Goal: Information Seeking & Learning: Find specific fact

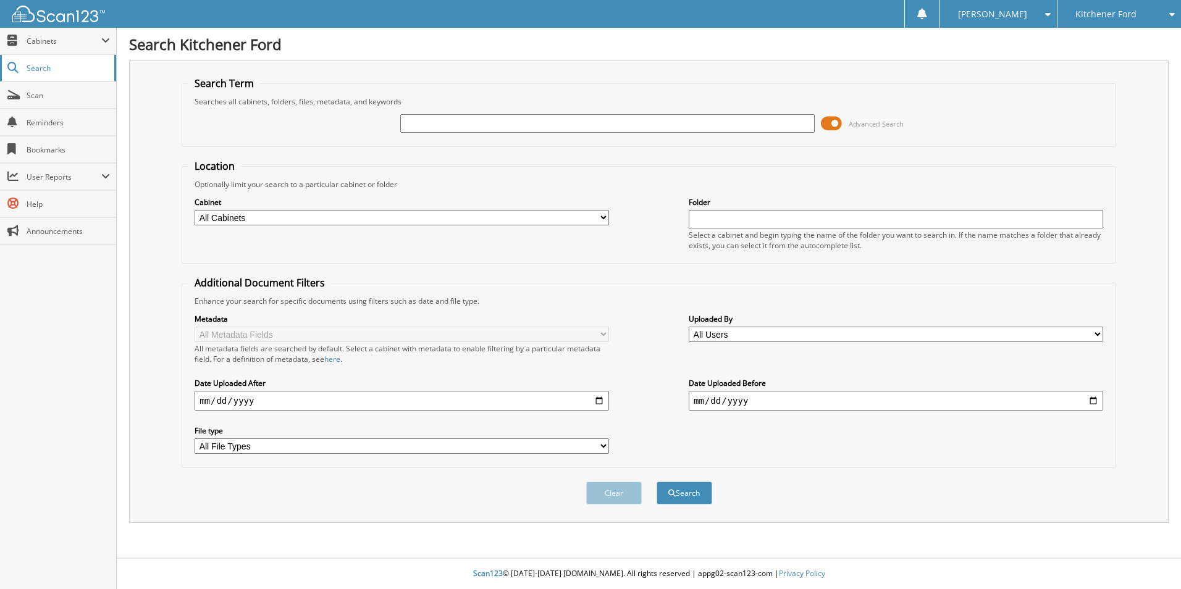
click at [49, 73] on link "Search" at bounding box center [58, 68] width 116 height 27
click at [44, 69] on span "Search" at bounding box center [68, 68] width 82 height 10
click at [69, 174] on span "User Reports" at bounding box center [64, 177] width 75 height 10
click at [51, 202] on span "My Recent Activity" at bounding box center [64, 203] width 91 height 11
type input "[PERSON_NAME]"
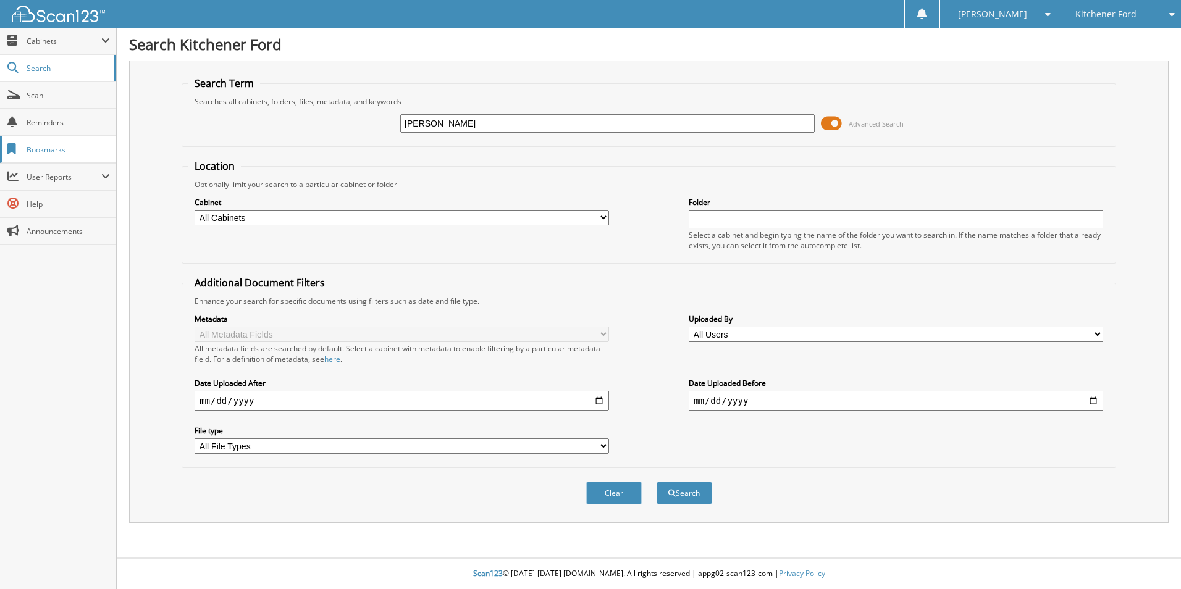
click at [656, 482] on button "Search" at bounding box center [684, 493] width 56 height 23
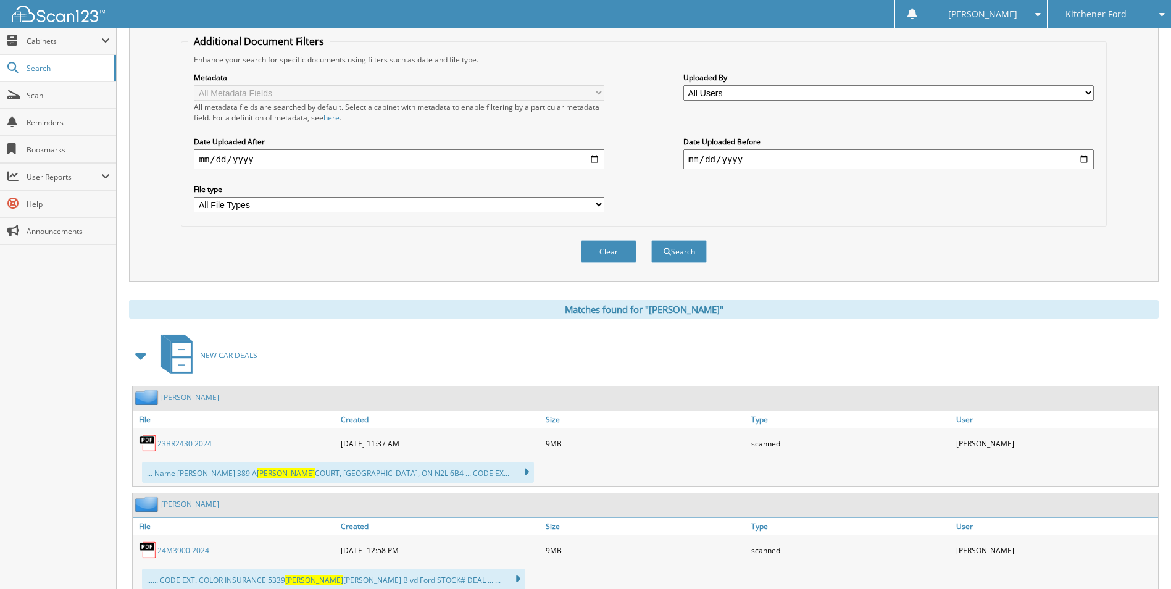
scroll to position [180, 0]
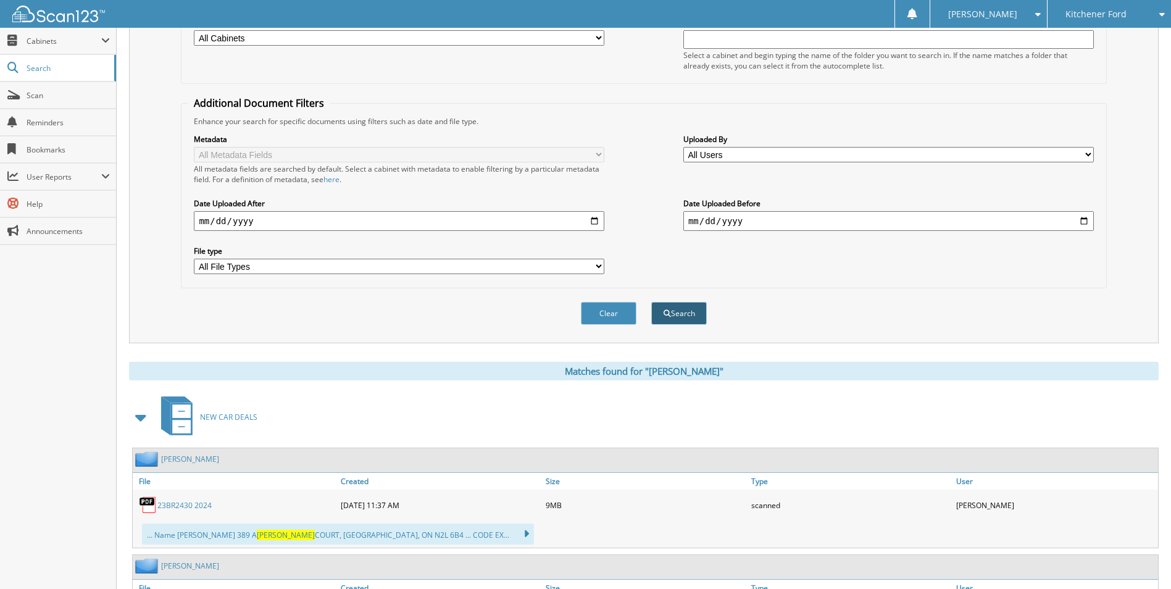
click at [676, 316] on button "Search" at bounding box center [680, 313] width 56 height 23
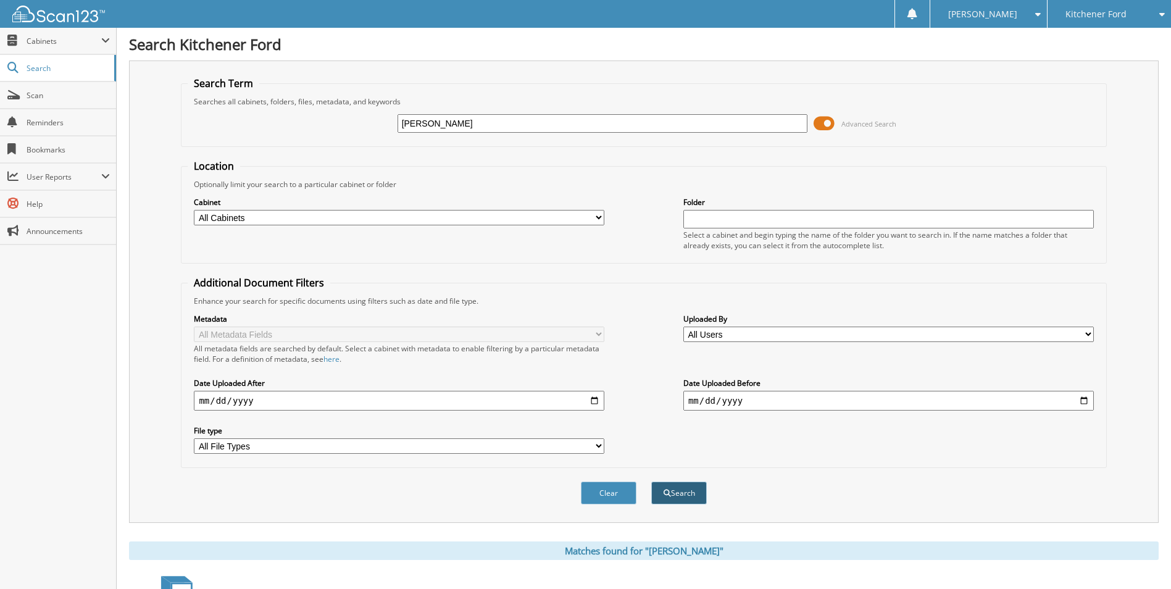
click at [679, 501] on button "Search" at bounding box center [680, 493] width 56 height 23
click at [671, 494] on button "Search" at bounding box center [680, 493] width 56 height 23
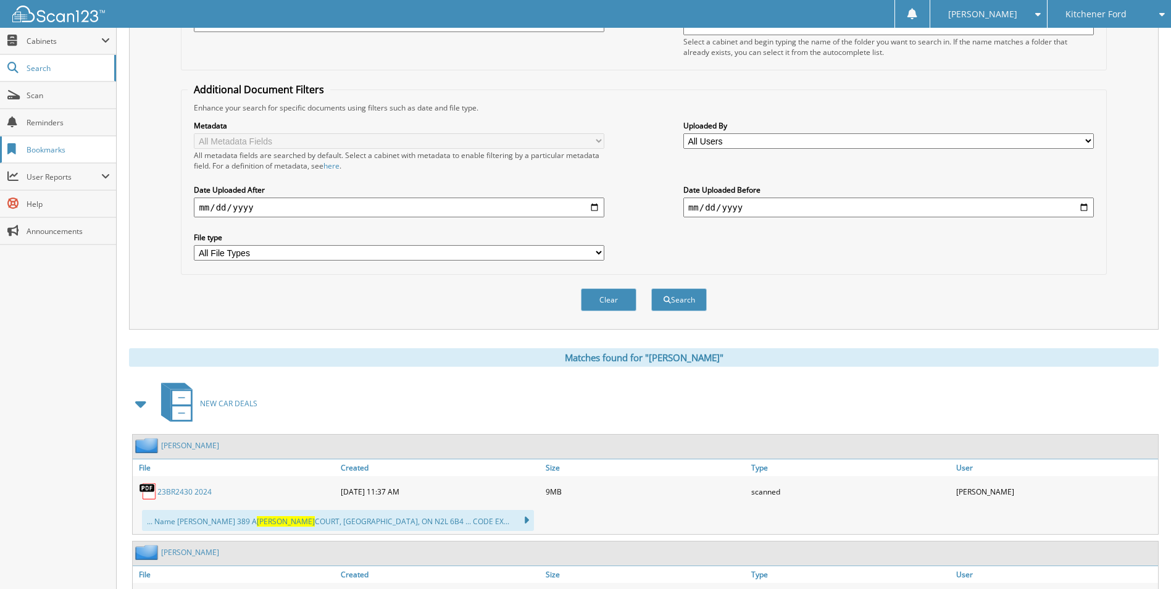
scroll to position [124, 0]
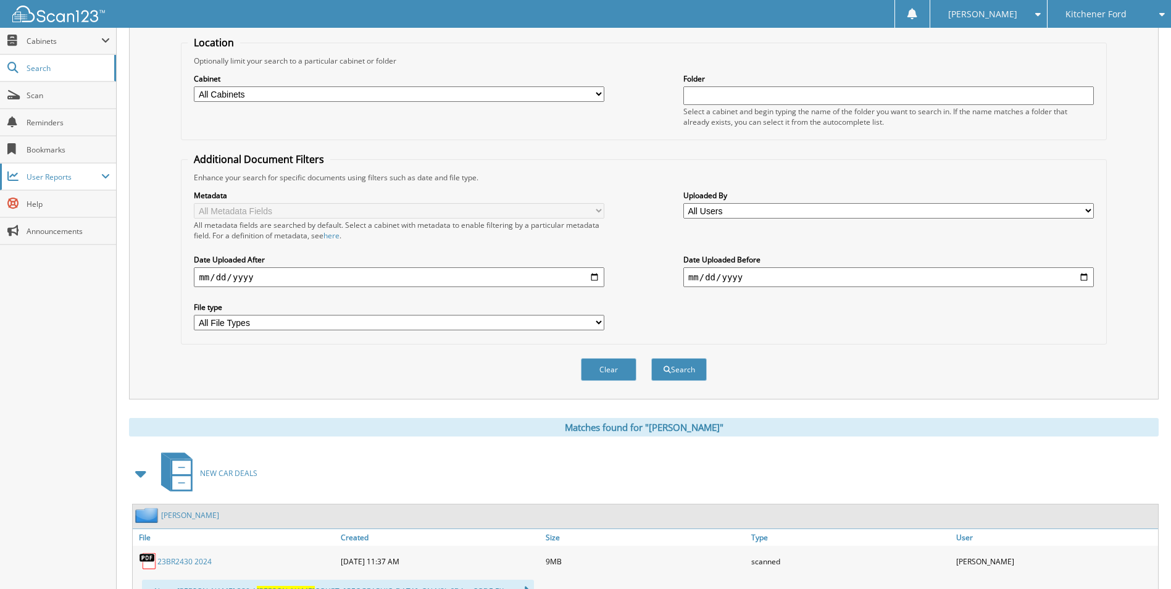
click at [65, 172] on span "User Reports" at bounding box center [64, 177] width 75 height 10
click at [47, 95] on span "Scan" at bounding box center [68, 95] width 83 height 10
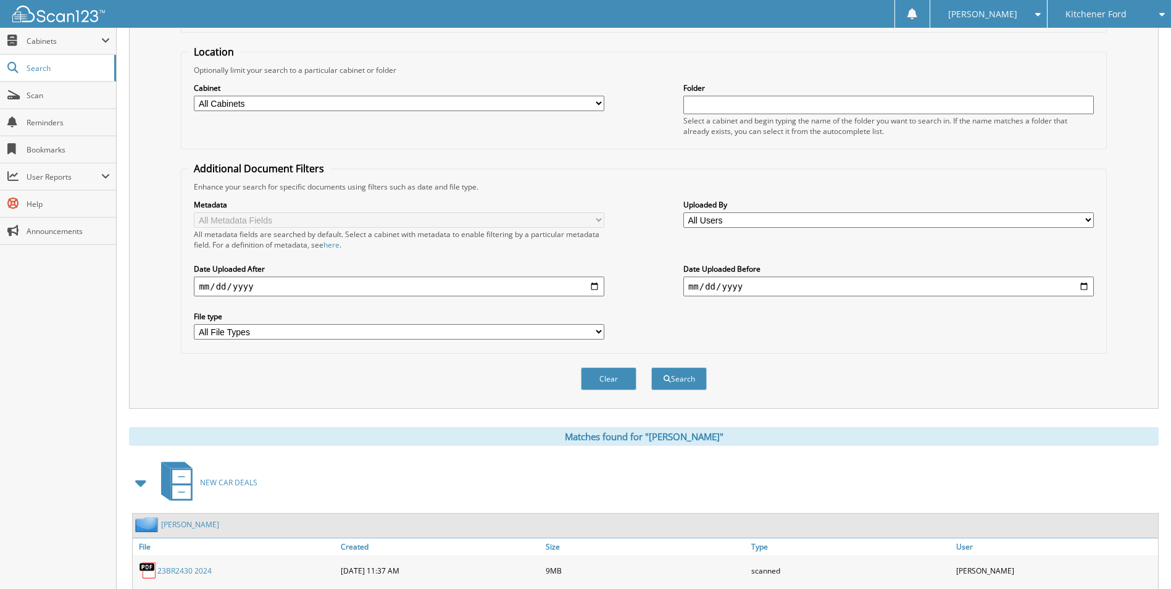
drag, startPoint x: 54, startPoint y: 69, endPoint x: 298, endPoint y: 72, distance: 243.3
click at [55, 69] on span "Search" at bounding box center [68, 68] width 82 height 10
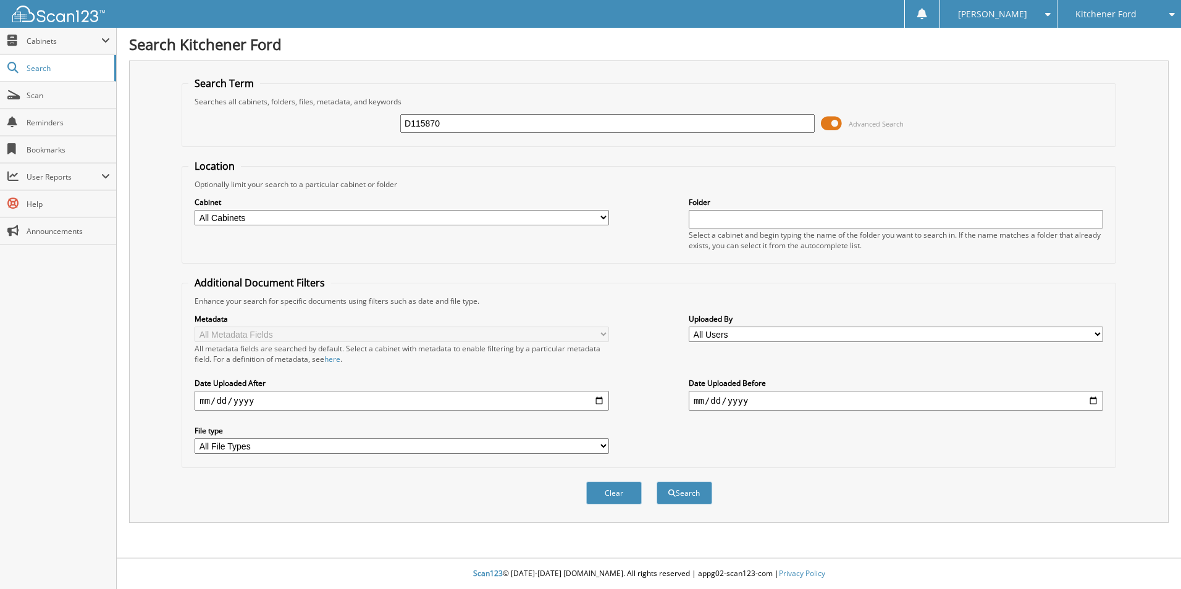
type input "D115870"
click at [656, 482] on button "Search" at bounding box center [684, 493] width 56 height 23
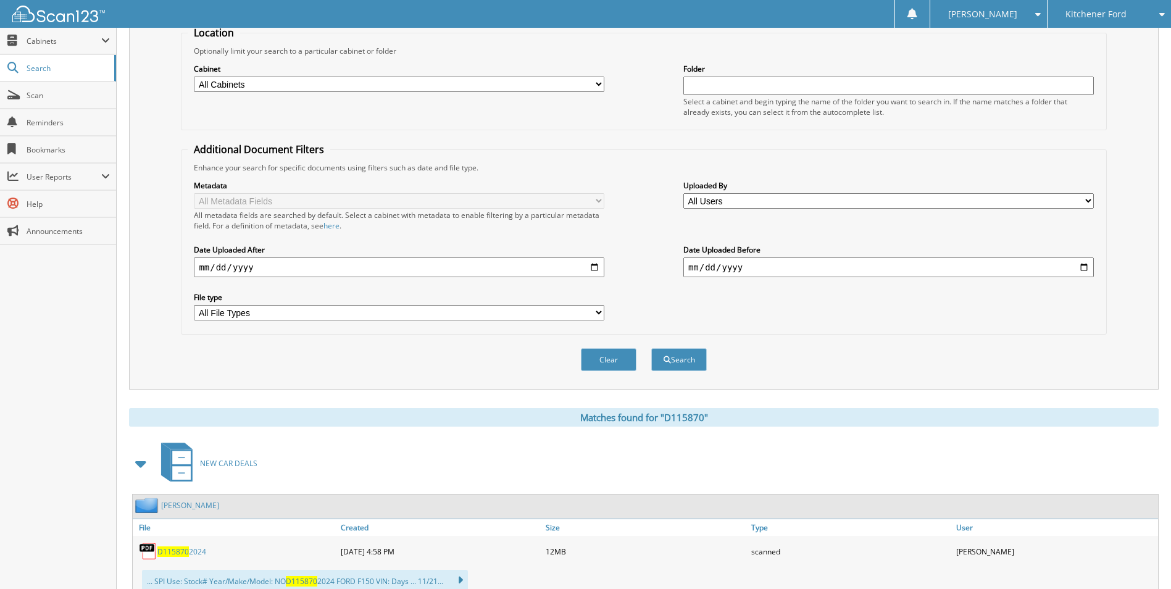
scroll to position [311, 0]
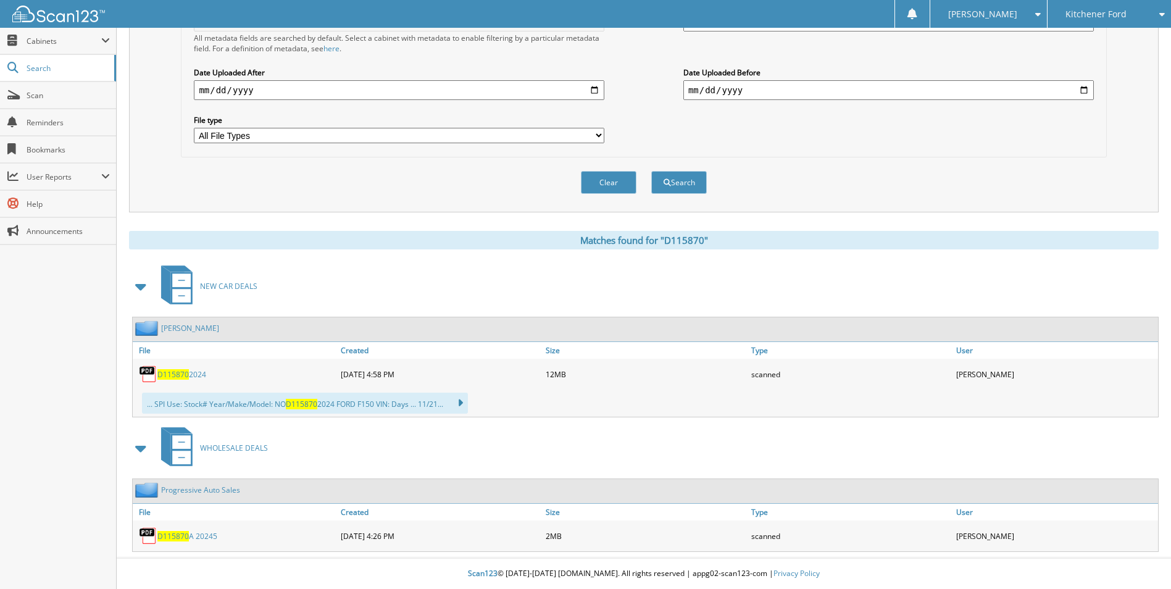
click at [186, 373] on span "D115870" at bounding box center [172, 374] width 31 height 10
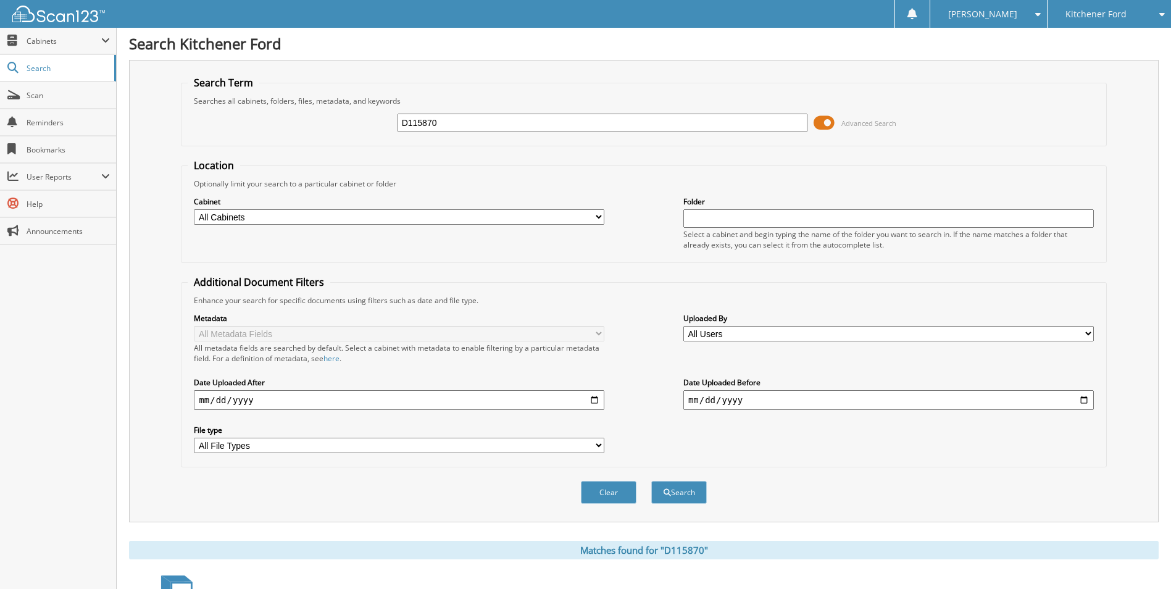
scroll to position [0, 0]
drag, startPoint x: 334, startPoint y: 117, endPoint x: 135, endPoint y: 152, distance: 202.5
click at [161, 146] on div "Search Term Searches all cabinets, folders, files, metadata, and keywords D1158…" at bounding box center [644, 292] width 1030 height 463
type input "25F6500"
click at [652, 482] on button "Search" at bounding box center [680, 493] width 56 height 23
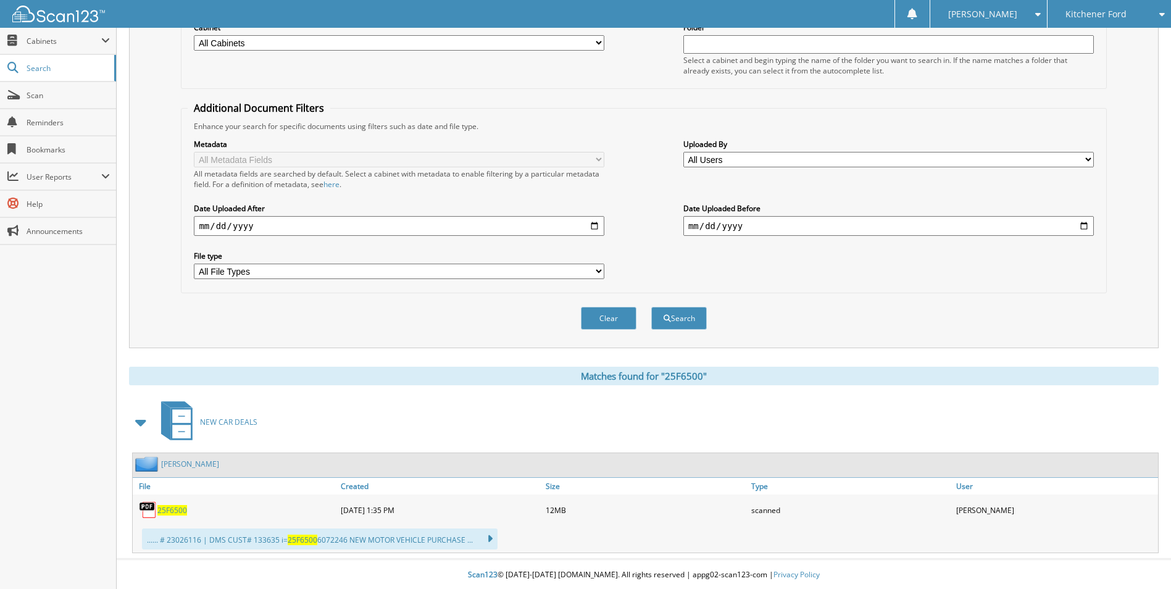
scroll to position [177, 0]
drag, startPoint x: 169, startPoint y: 508, endPoint x: 303, endPoint y: 475, distance: 137.3
click at [169, 508] on span "25F6500" at bounding box center [172, 509] width 30 height 10
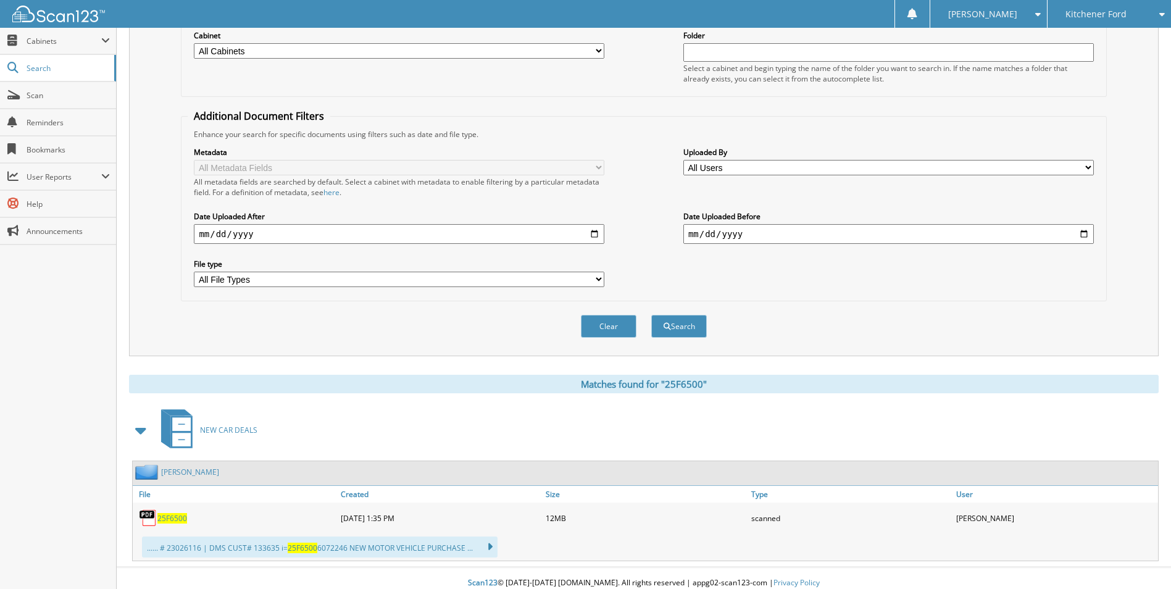
scroll to position [0, 0]
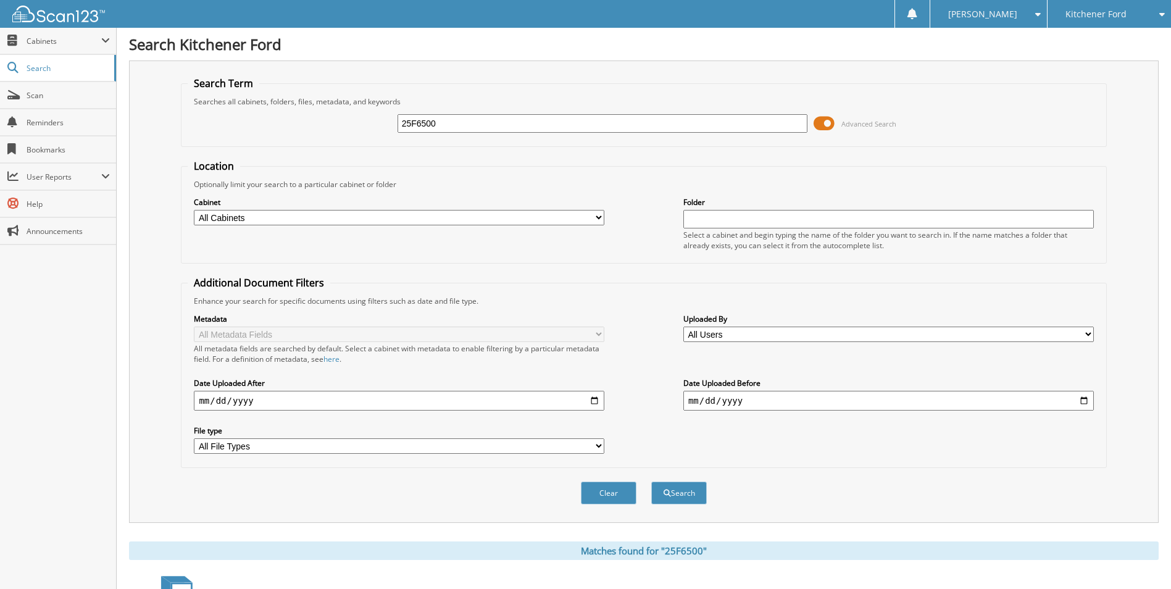
click at [497, 123] on input "25F6500" at bounding box center [603, 123] width 411 height 19
type input "25F5700"
click at [687, 488] on button "Search" at bounding box center [680, 493] width 56 height 23
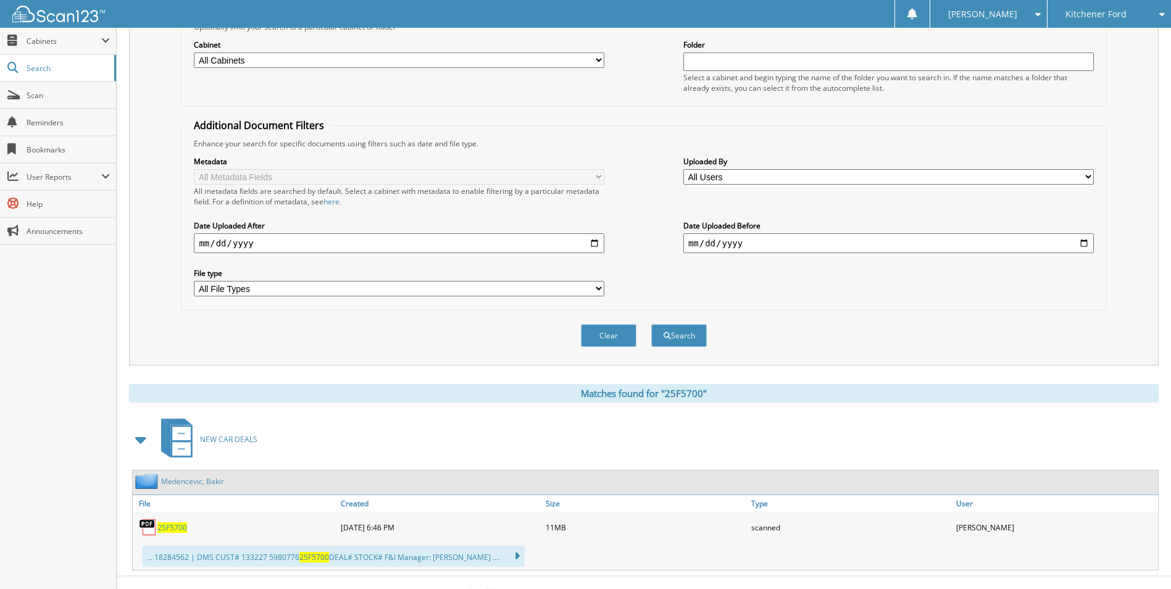
scroll to position [177, 0]
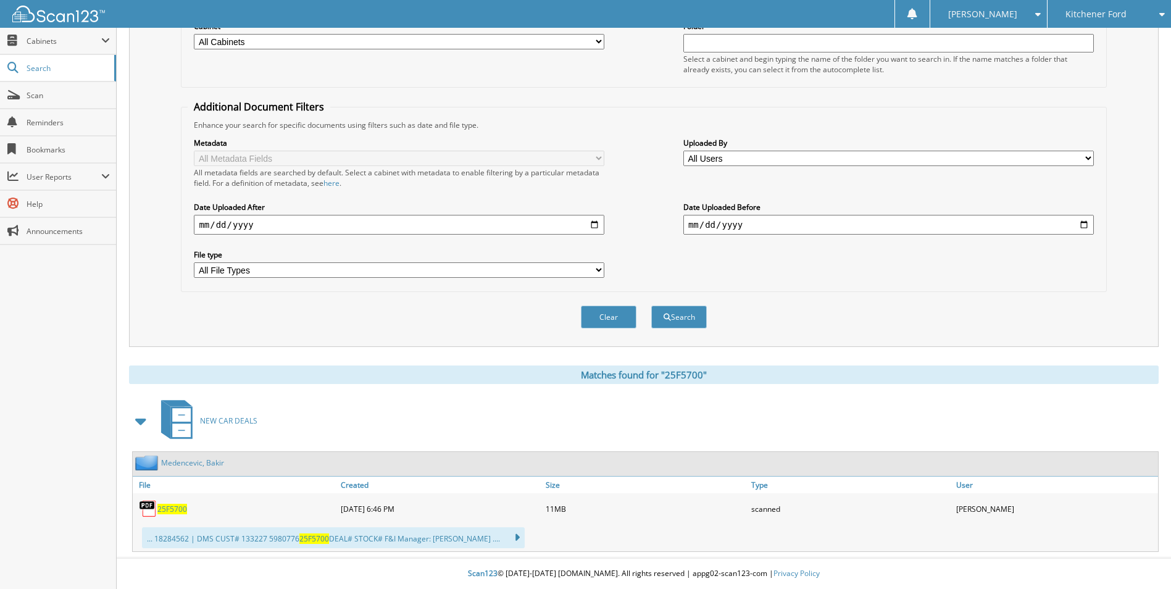
click at [175, 503] on div "25F5700" at bounding box center [235, 509] width 205 height 25
click at [167, 509] on span "25F5700" at bounding box center [172, 509] width 30 height 10
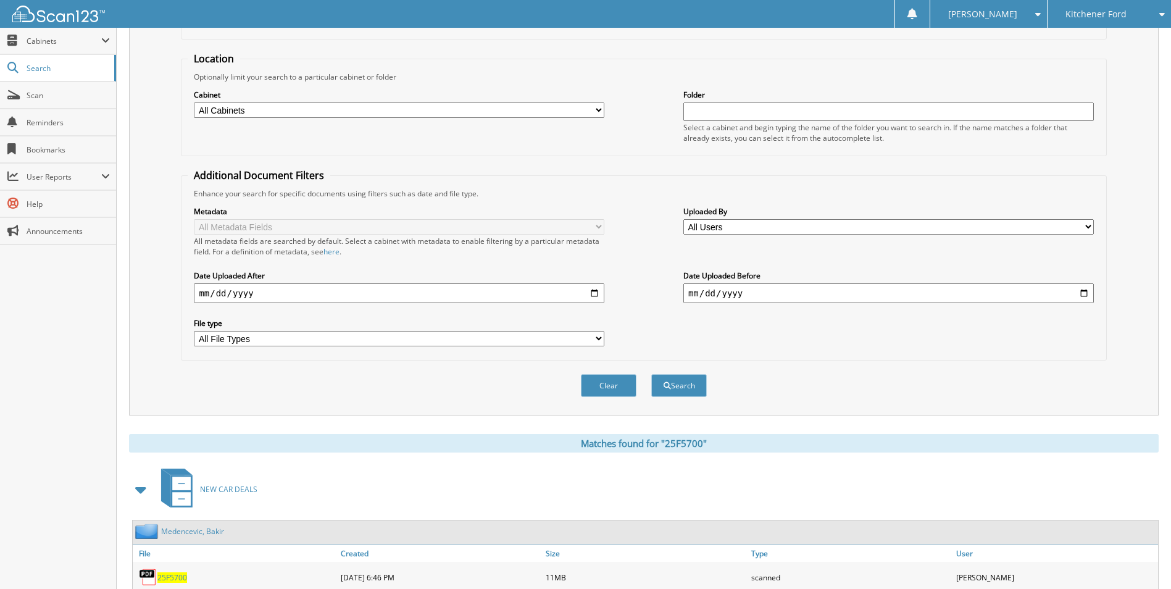
scroll to position [0, 0]
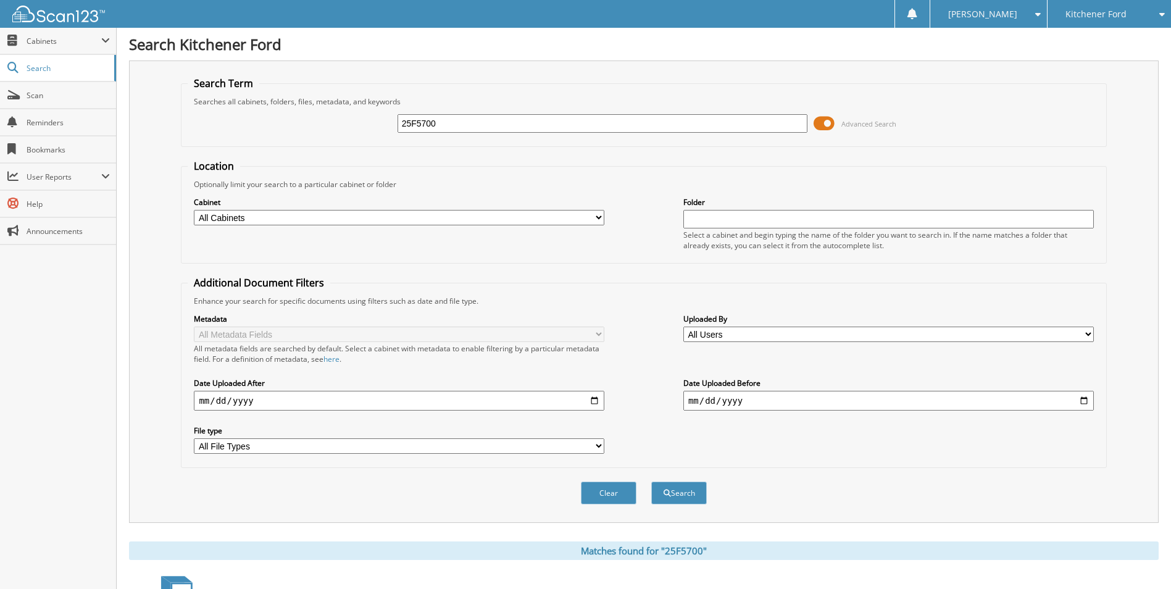
click at [455, 126] on input "25F5700" at bounding box center [603, 123] width 411 height 19
drag, startPoint x: 455, startPoint y: 126, endPoint x: 364, endPoint y: 129, distance: 90.2
click at [369, 129] on div "25F5700 Advanced Search" at bounding box center [644, 123] width 912 height 33
type input "25E5520"
click at [652, 482] on button "Search" at bounding box center [680, 493] width 56 height 23
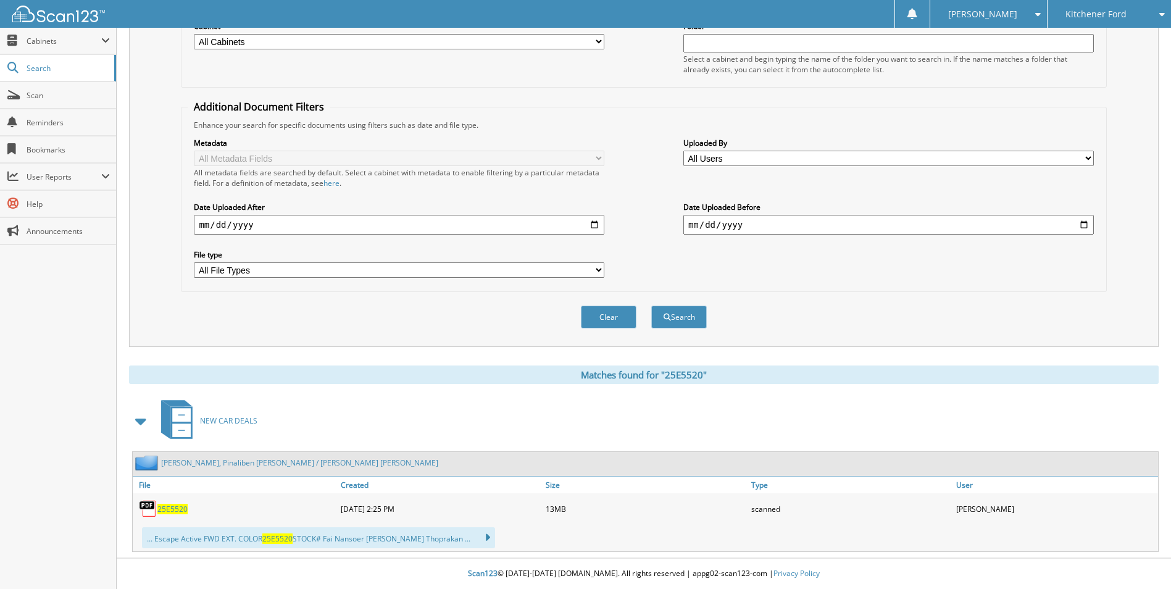
click at [168, 508] on span "25E5520" at bounding box center [172, 509] width 30 height 10
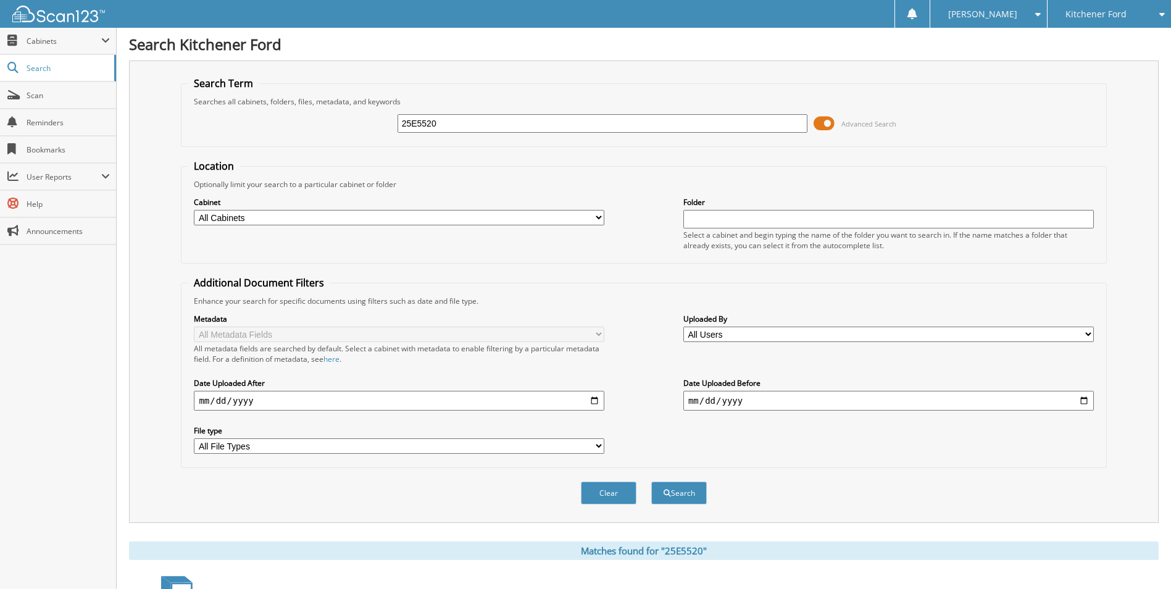
drag, startPoint x: 443, startPoint y: 119, endPoint x: 174, endPoint y: 132, distance: 268.9
click at [245, 127] on div "25E5520 Advanced Search" at bounding box center [644, 123] width 912 height 33
type input "175020A"
click at [652, 482] on button "Search" at bounding box center [680, 493] width 56 height 23
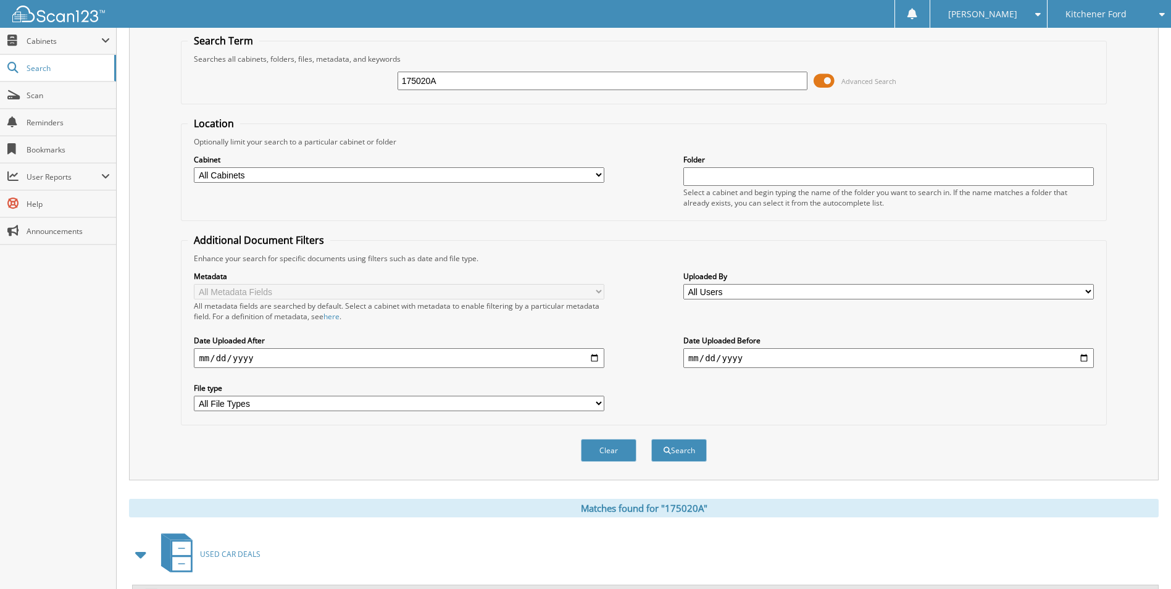
scroll to position [149, 0]
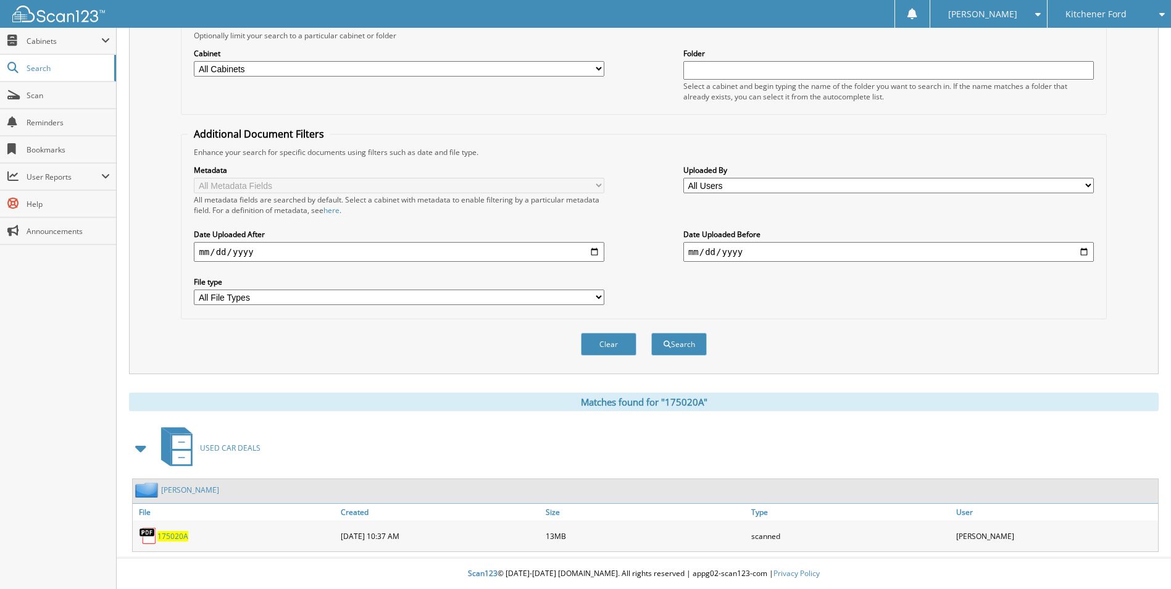
click at [168, 534] on span "175020A" at bounding box center [172, 536] width 31 height 10
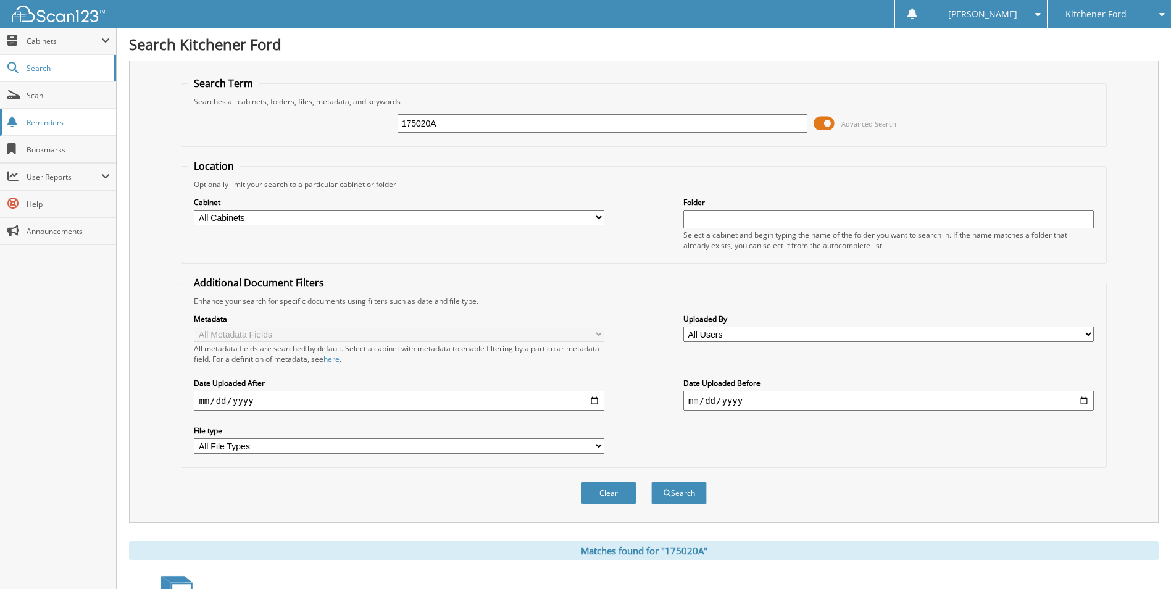
drag, startPoint x: 461, startPoint y: 127, endPoint x: 4, endPoint y: 130, distance: 457.6
click at [78, 127] on body "SASHA R. Settings Logout Kitchener Ford Parkway Ford Lincoln Close Cabinets Sea…" at bounding box center [585, 369] width 1171 height 738
type input "25F3910AX"
click at [652, 482] on button "Search" at bounding box center [680, 493] width 56 height 23
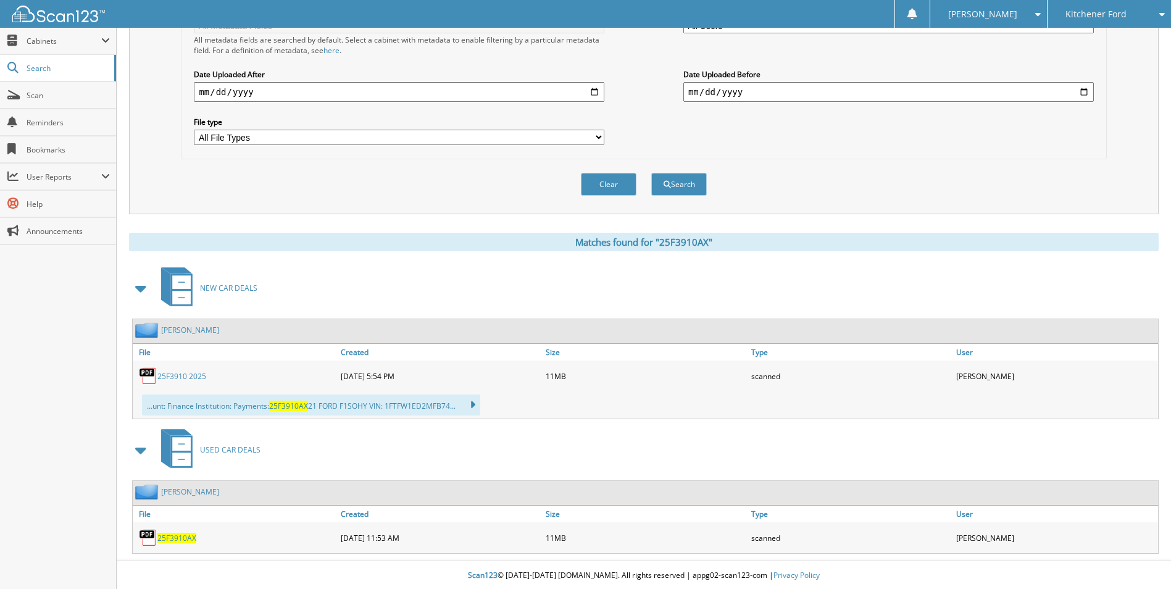
scroll to position [311, 0]
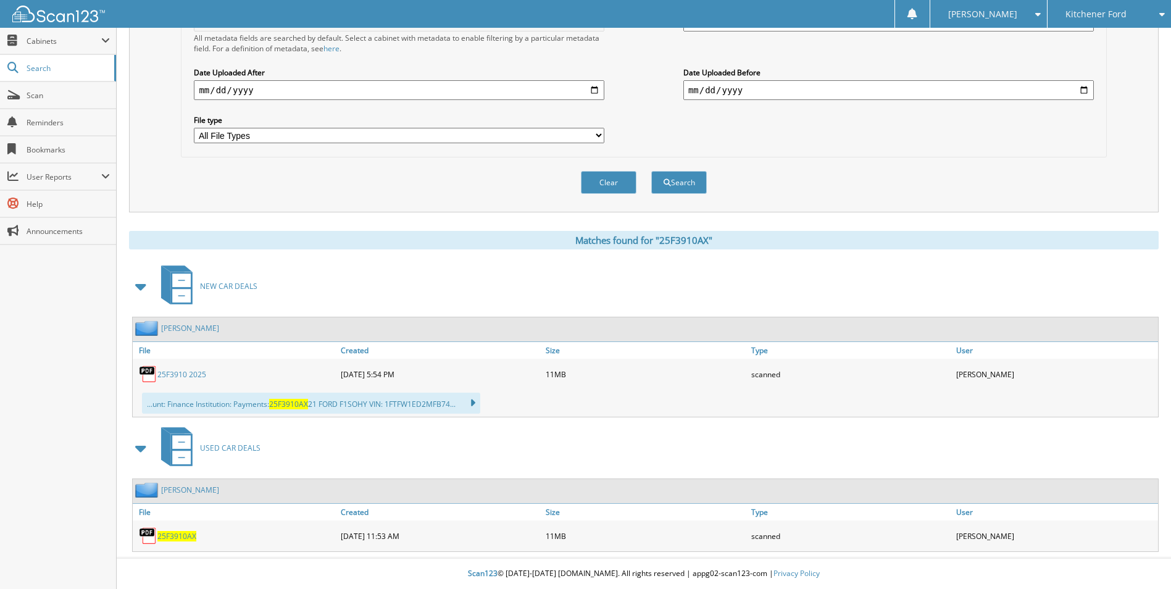
click at [175, 534] on span "25F3910AX" at bounding box center [176, 536] width 39 height 10
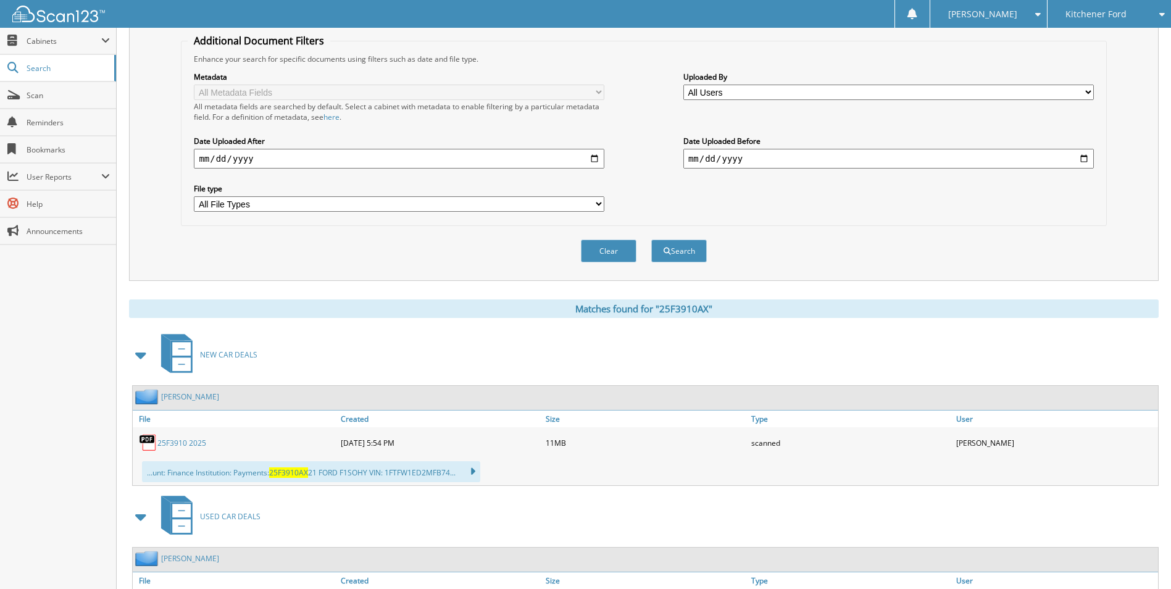
scroll to position [64, 0]
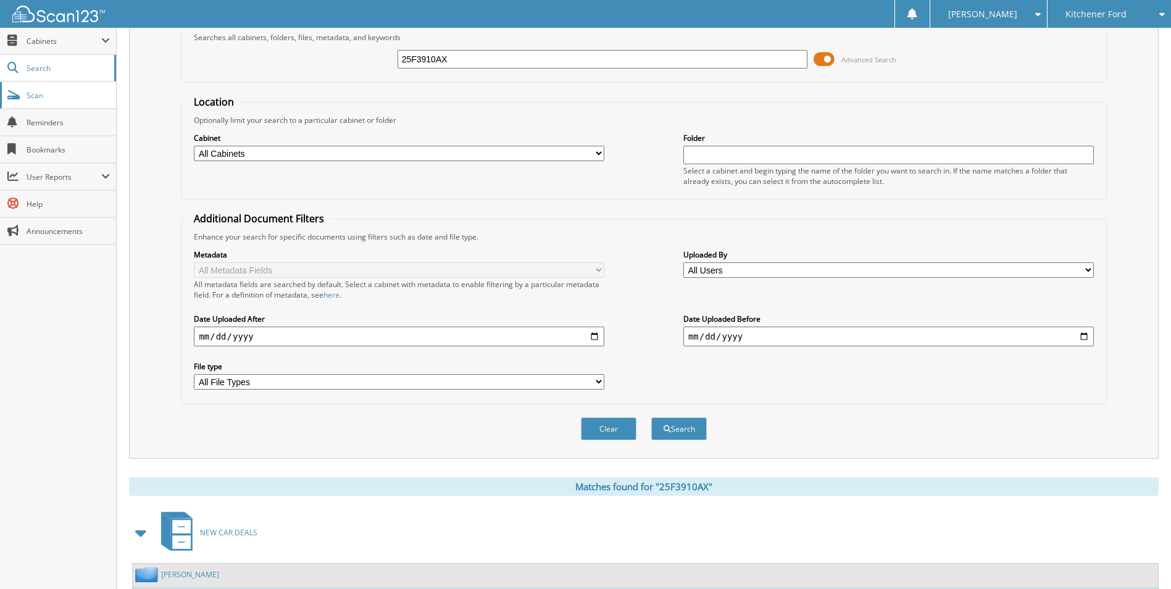
drag, startPoint x: 477, startPoint y: 61, endPoint x: 57, endPoint y: 98, distance: 421.5
click at [335, 49] on div "25F3910AX Advanced Search" at bounding box center [644, 59] width 912 height 33
type input "25F3910AX"
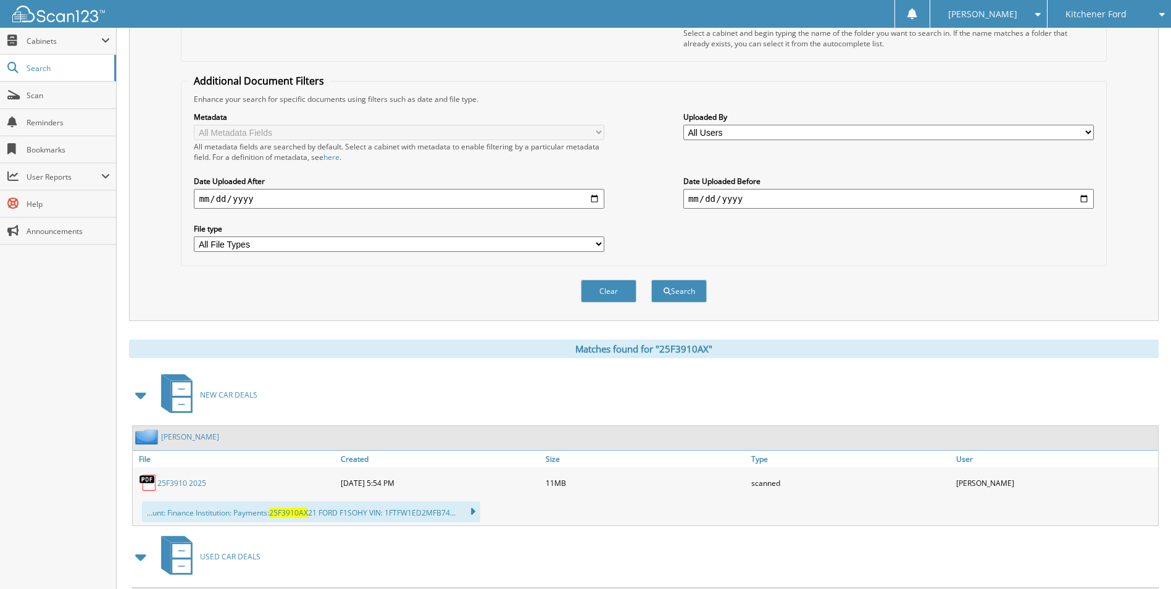
scroll to position [311, 0]
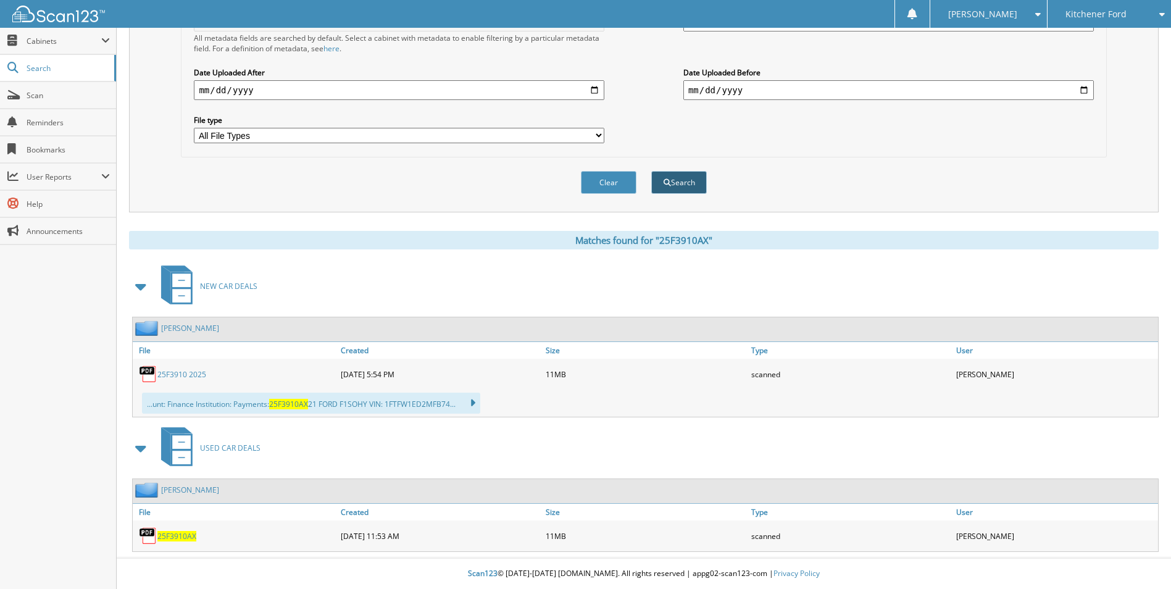
click at [679, 188] on button "Search" at bounding box center [680, 182] width 56 height 23
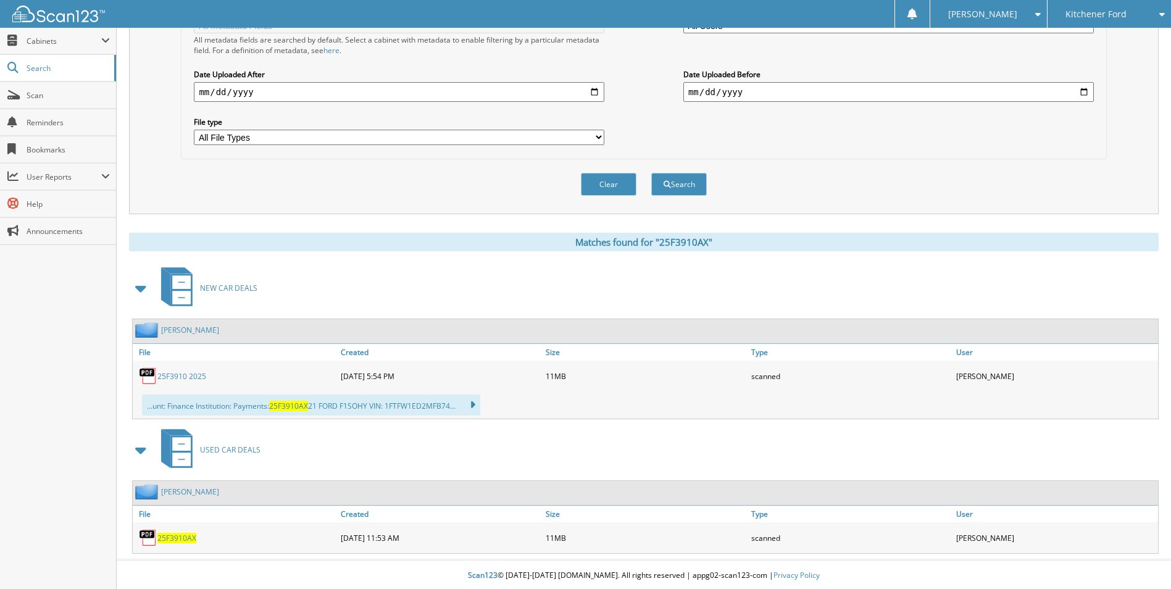
scroll to position [311, 0]
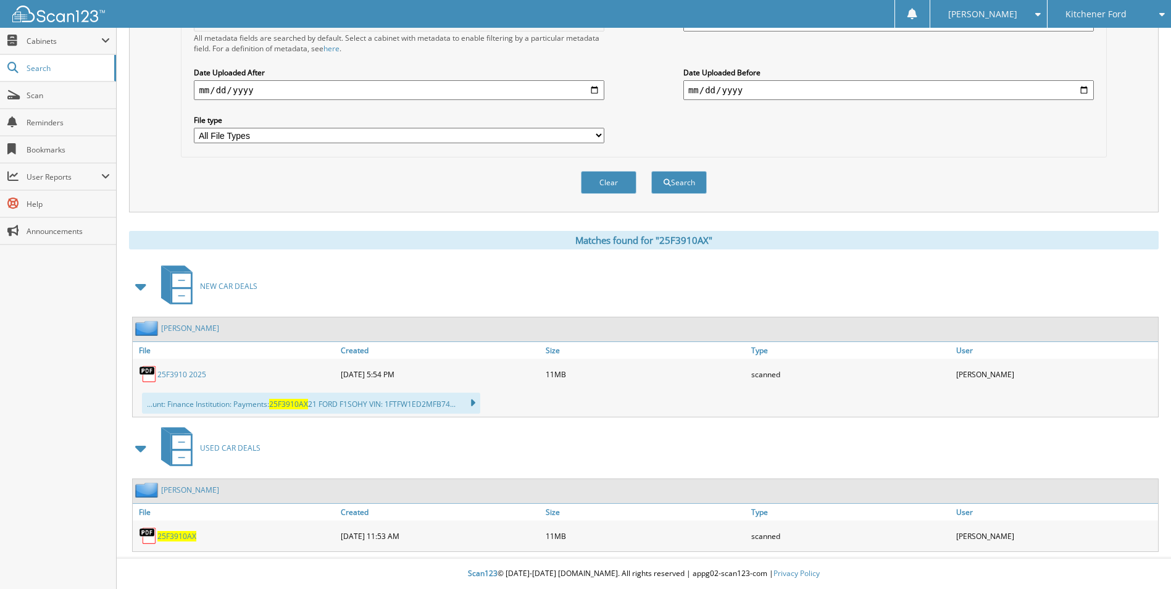
click at [180, 536] on span "25F3910AX" at bounding box center [176, 536] width 39 height 10
click at [175, 535] on span "25F3910AX" at bounding box center [176, 536] width 39 height 10
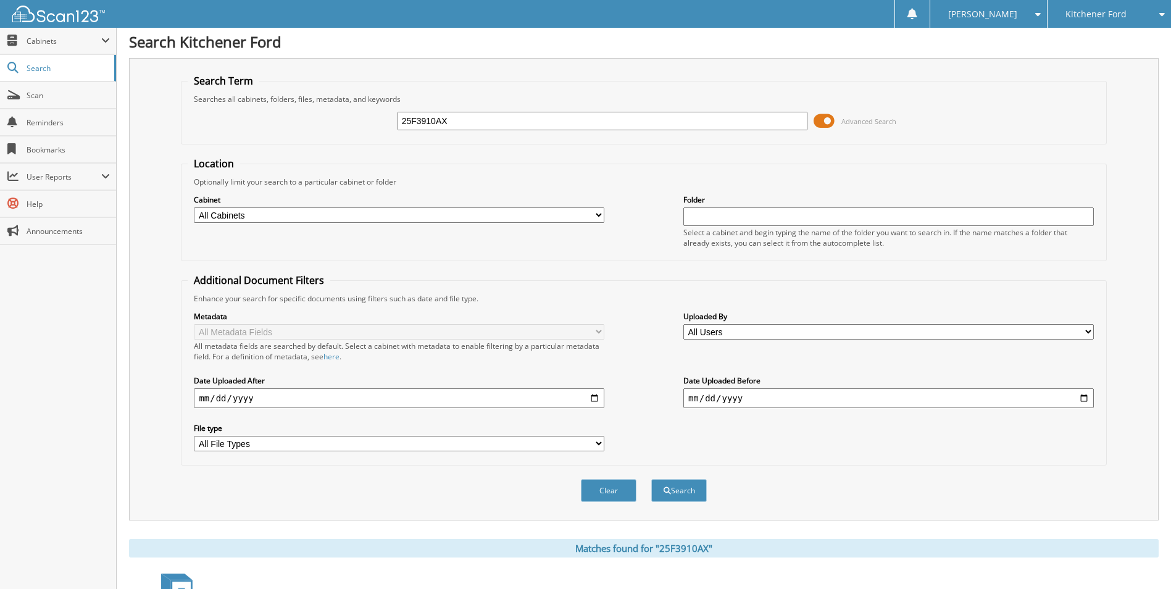
scroll to position [0, 0]
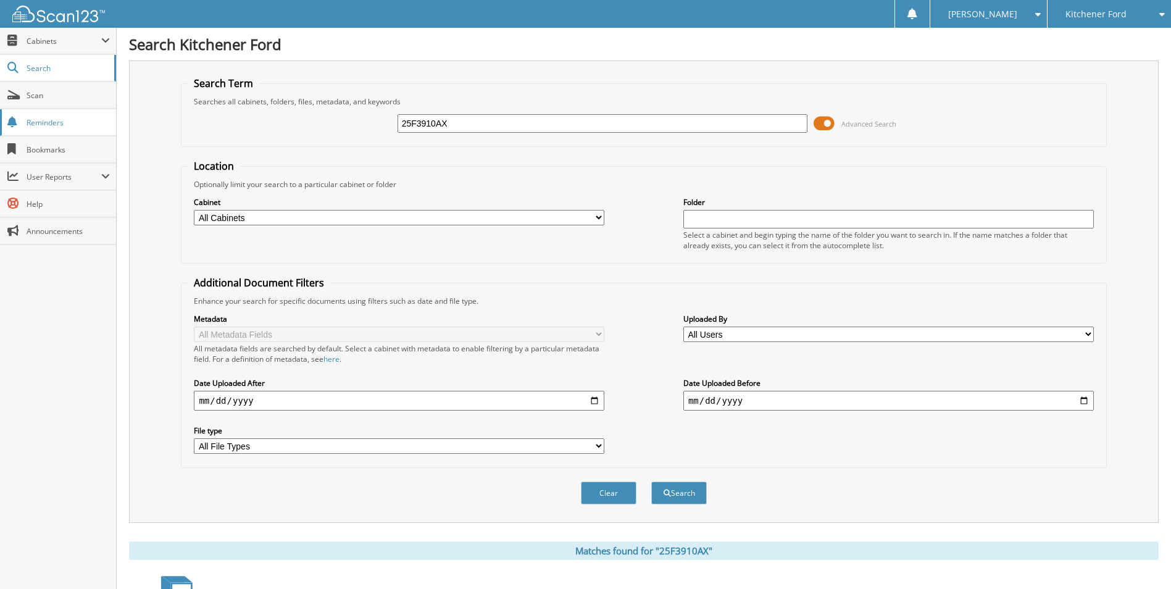
click at [141, 121] on div "Search Term Searches all cabinets, folders, files, metadata, and keywords 25F39…" at bounding box center [644, 292] width 1030 height 463
type input "25F5700"
click at [677, 492] on button "Search" at bounding box center [680, 493] width 56 height 23
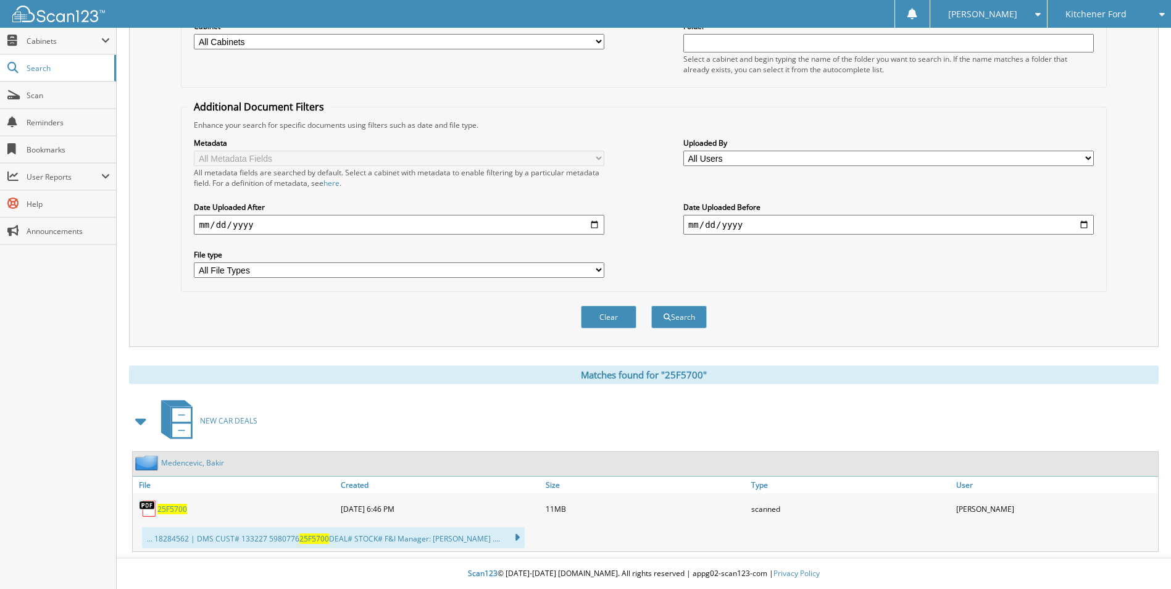
scroll to position [177, 0]
click at [172, 511] on span "25F5700" at bounding box center [172, 509] width 30 height 10
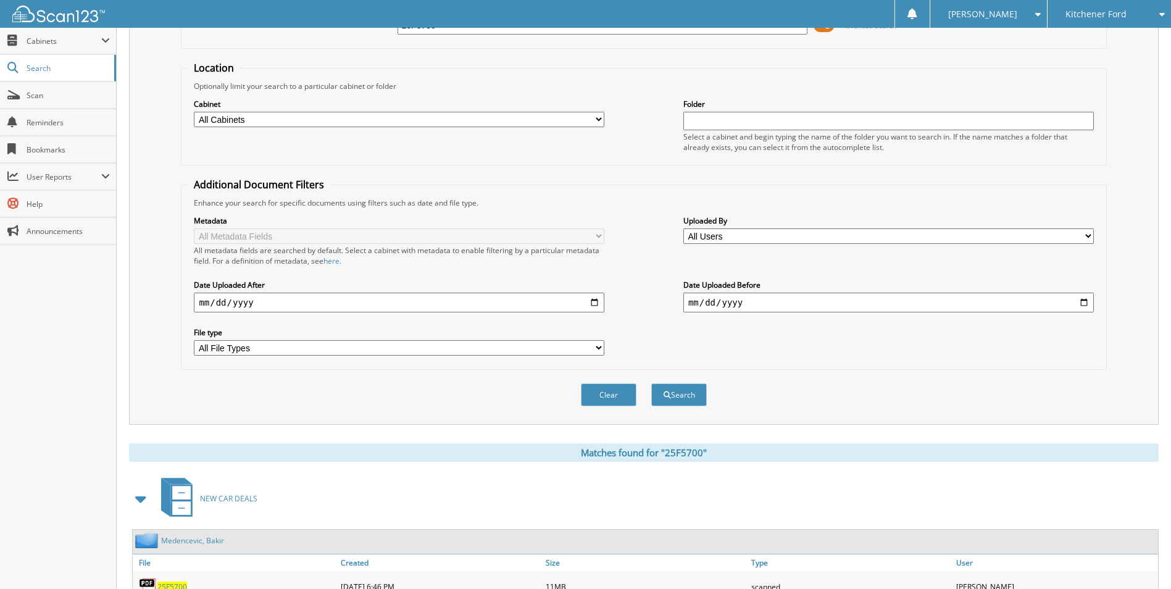
scroll to position [0, 0]
